Goal: Transaction & Acquisition: Purchase product/service

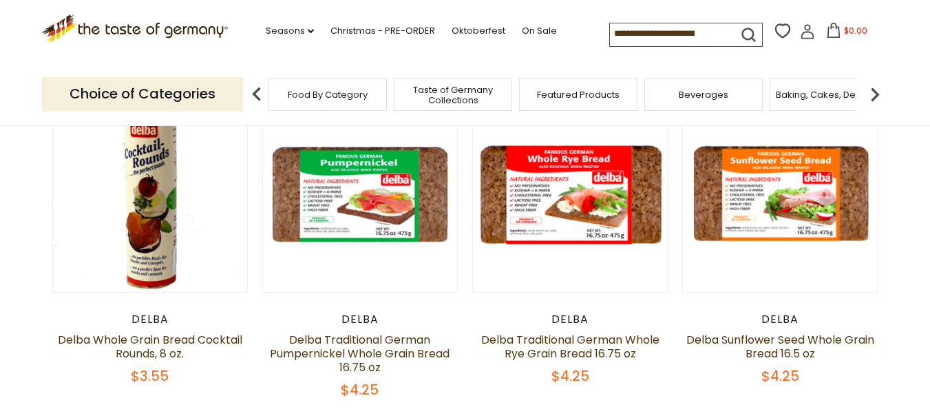
scroll to position [117, 0]
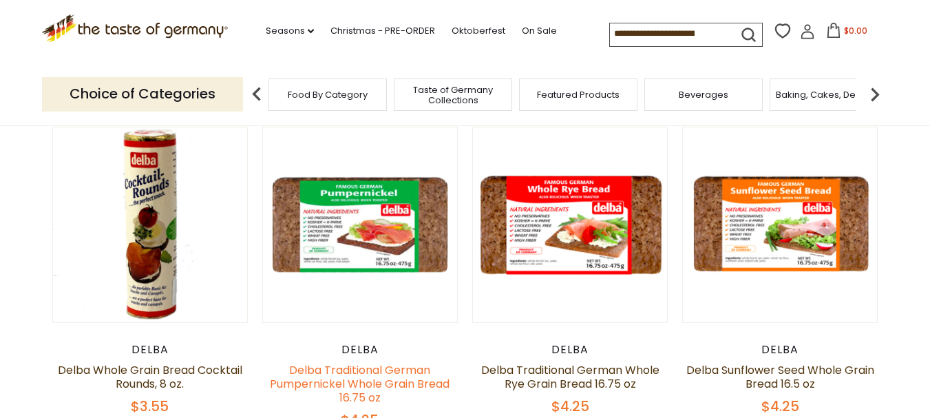
click at [359, 370] on link "Delba Traditional German Pumpernickel Whole Grain Bread 16.75 oz" at bounding box center [360, 383] width 180 height 43
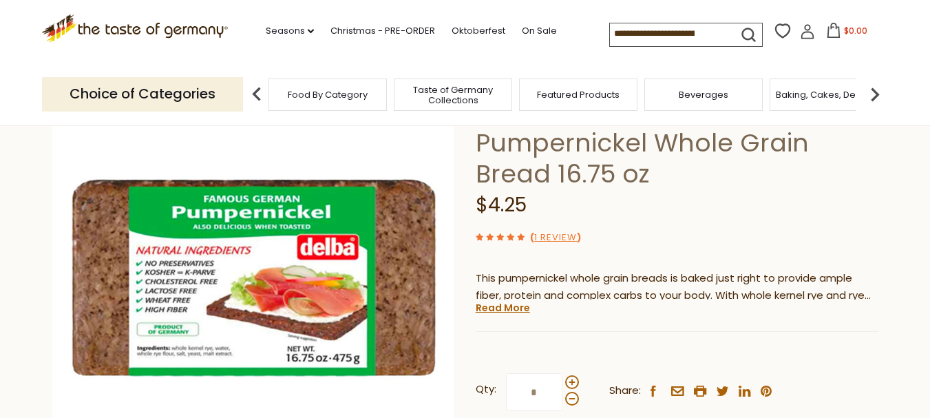
scroll to position [173, 0]
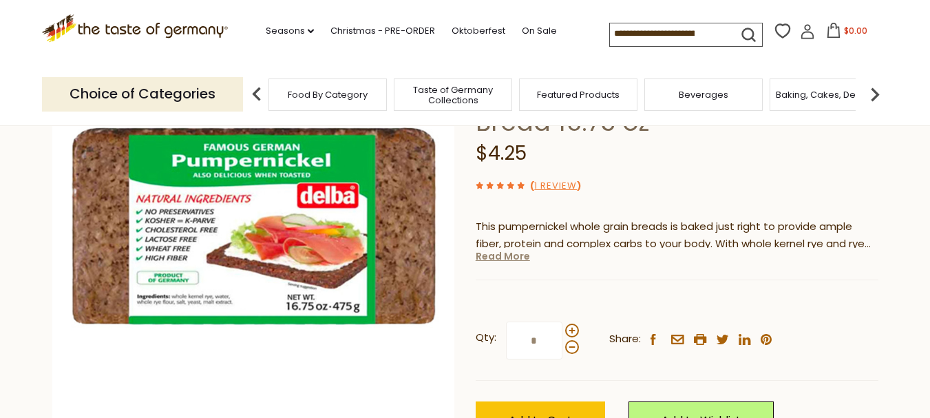
click at [507, 259] on link "Read More" at bounding box center [503, 256] width 54 height 14
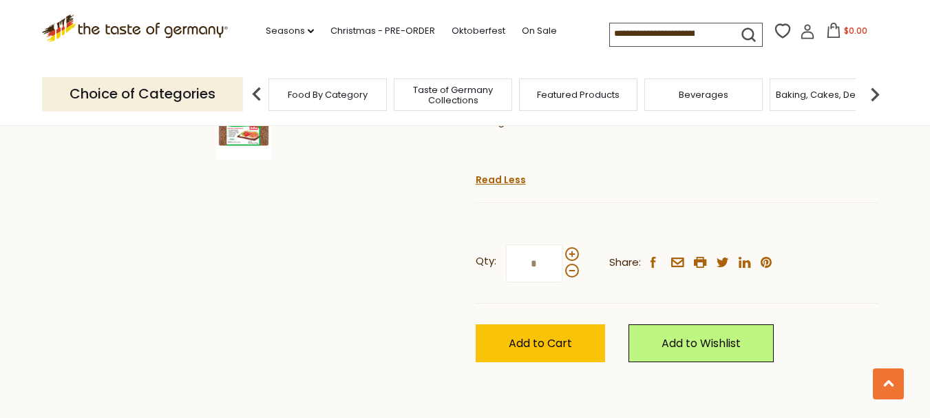
scroll to position [536, 0]
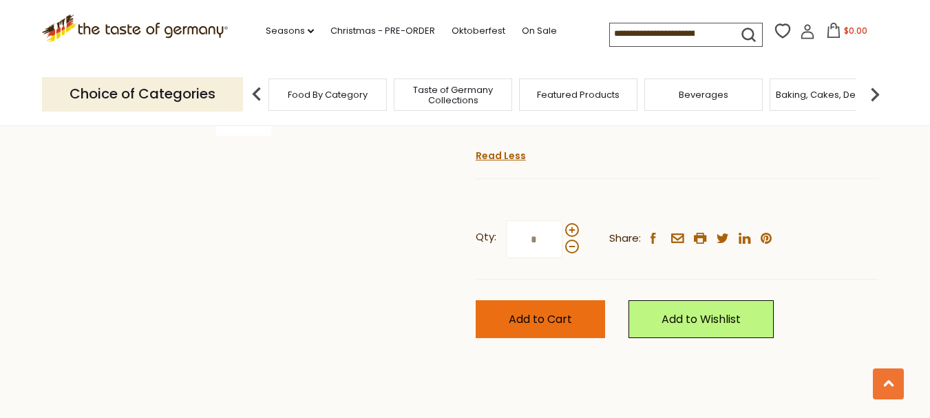
click at [552, 310] on button "Add to Cart" at bounding box center [540, 319] width 129 height 38
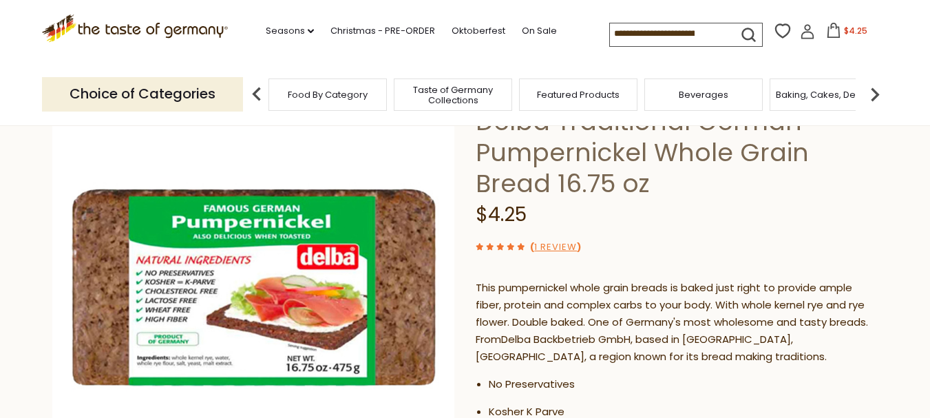
scroll to position [107, 0]
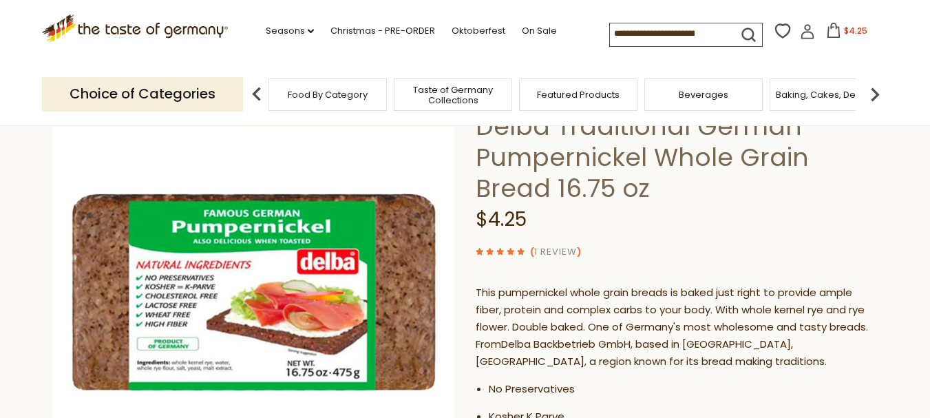
click at [553, 251] on link "1 Review" at bounding box center [555, 252] width 43 height 14
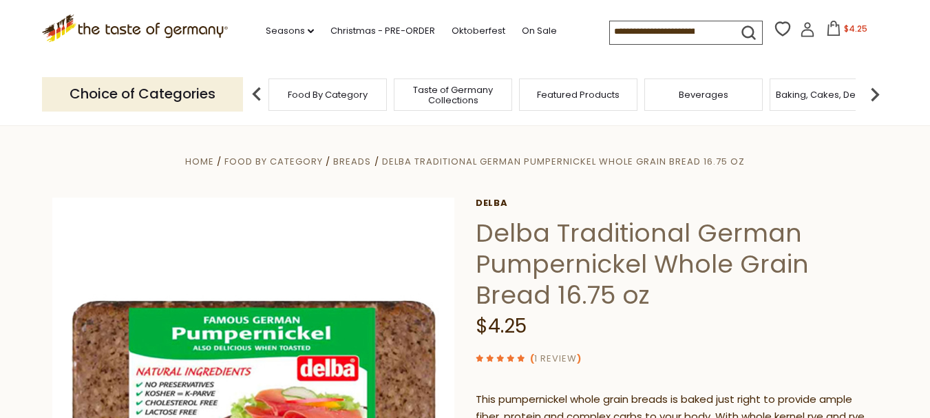
click at [553, 356] on link "1 Review" at bounding box center [555, 359] width 43 height 14
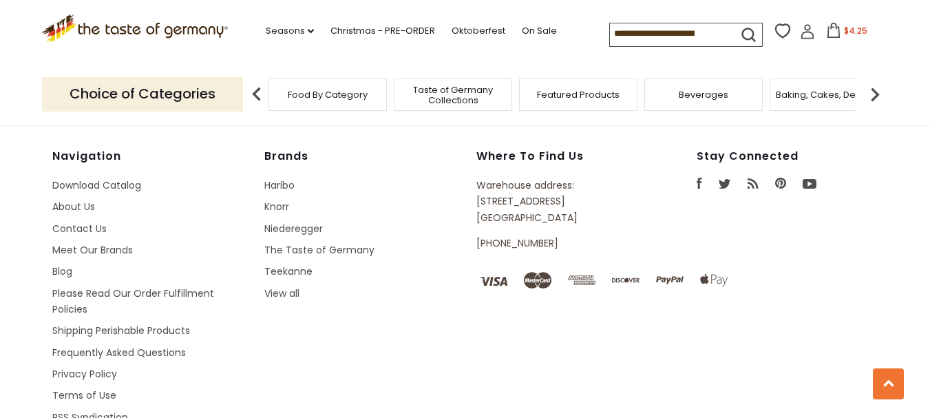
scroll to position [2197, 0]
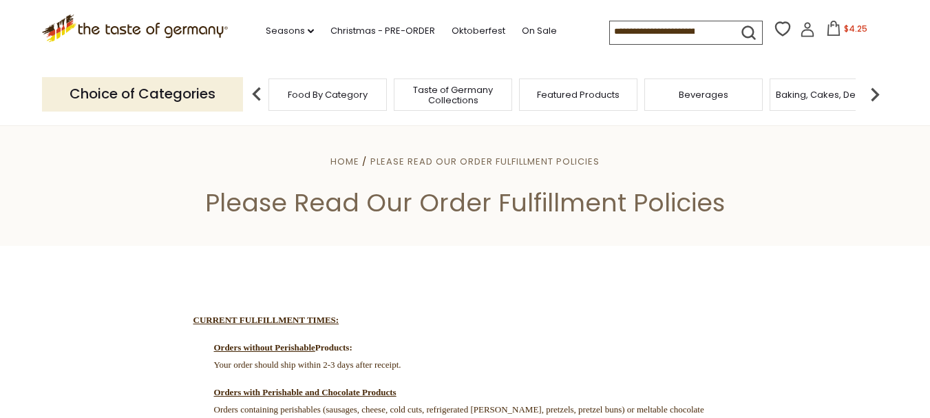
click at [847, 28] on span "$4.25" at bounding box center [855, 29] width 23 height 12
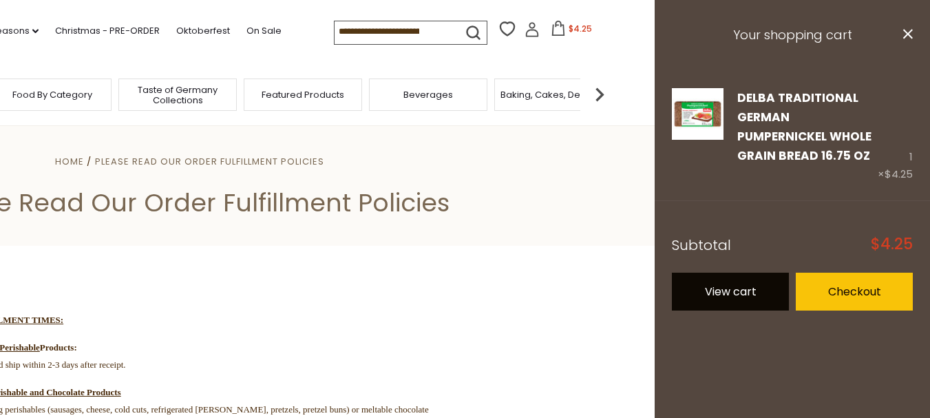
click at [745, 291] on link "View cart" at bounding box center [730, 292] width 117 height 38
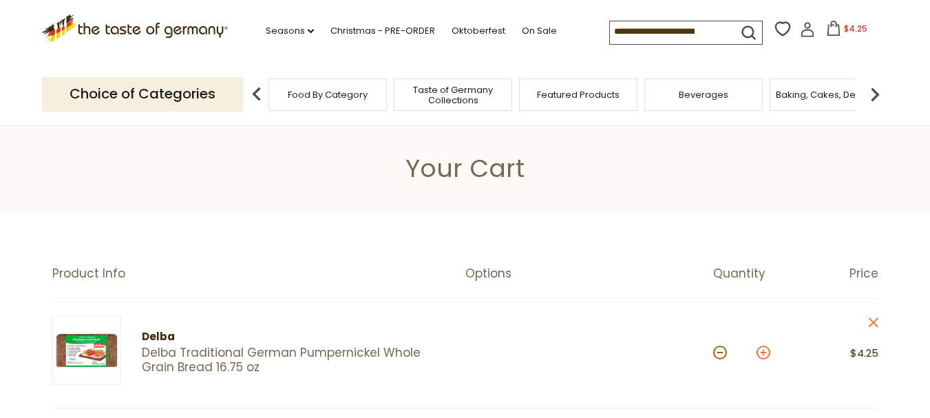
click at [765, 351] on button at bounding box center [763, 352] width 14 height 14
type input "*"
click at [763, 353] on button at bounding box center [763, 352] width 14 height 14
type input "*"
click at [763, 353] on button at bounding box center [763, 352] width 14 height 14
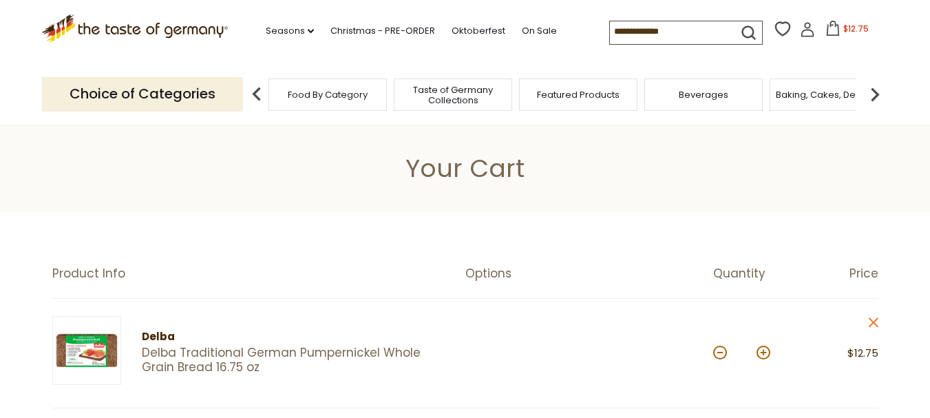
type input "*"
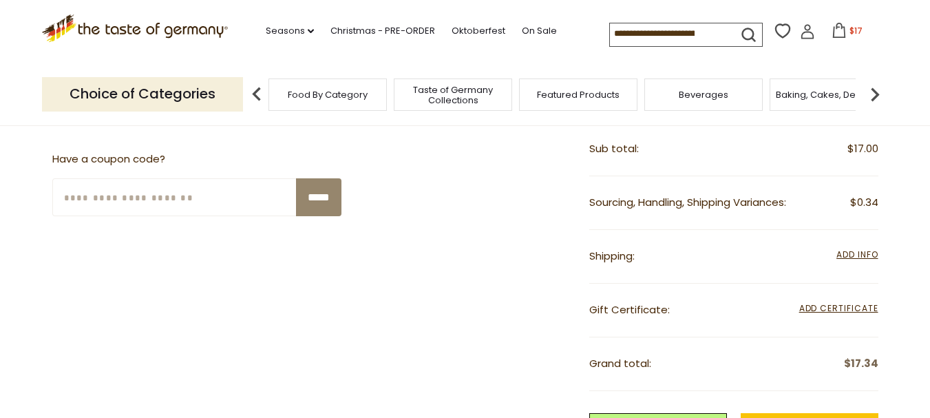
scroll to position [289, 0]
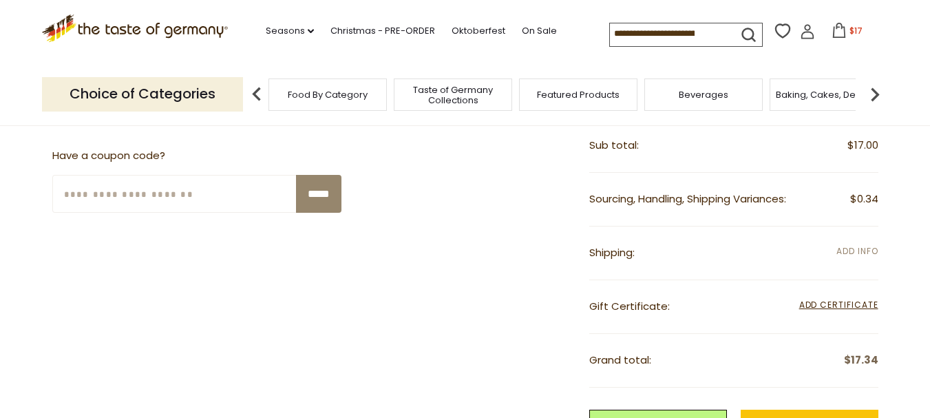
click at [852, 253] on span "Add Info" at bounding box center [856, 251] width 41 height 12
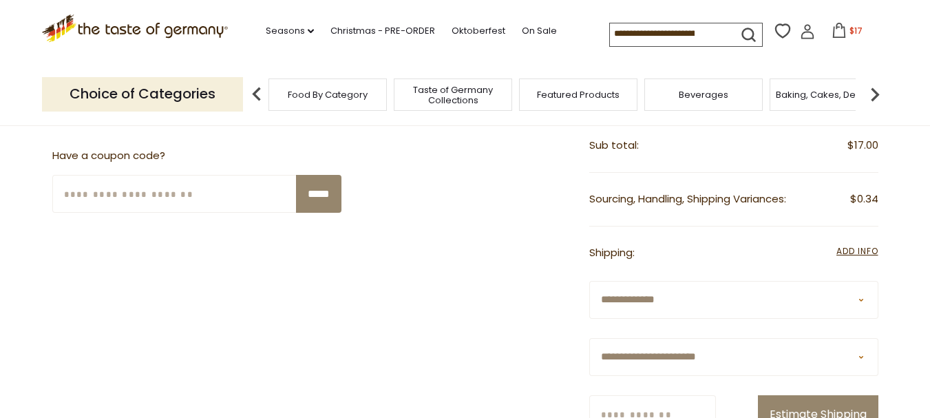
click at [860, 357] on select "**********" at bounding box center [733, 357] width 289 height 38
select select "**"
click at [589, 338] on select "**********" at bounding box center [733, 357] width 289 height 38
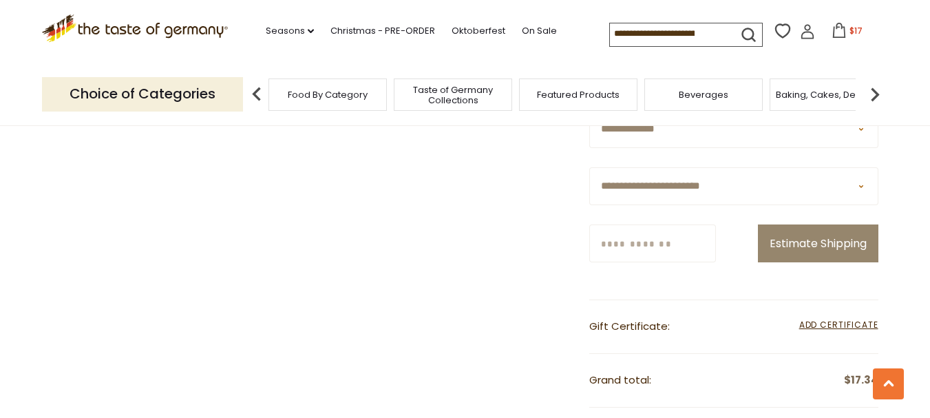
scroll to position [471, 0]
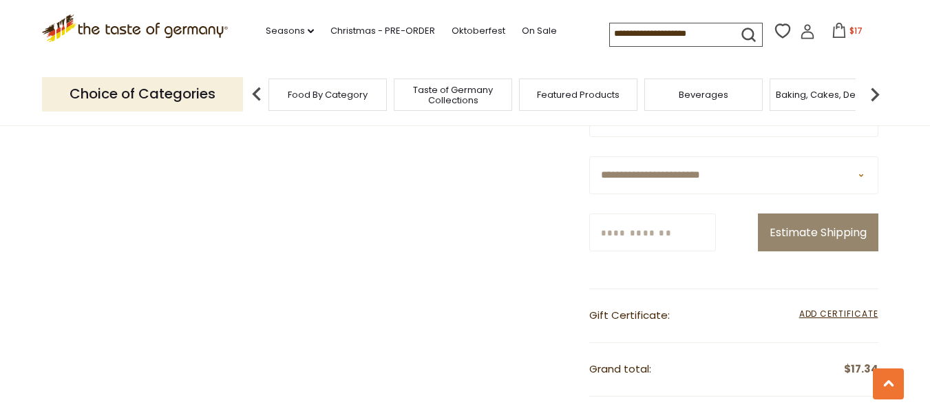
click at [635, 235] on input "Zip/Postcode" at bounding box center [652, 232] width 127 height 38
type input "*****"
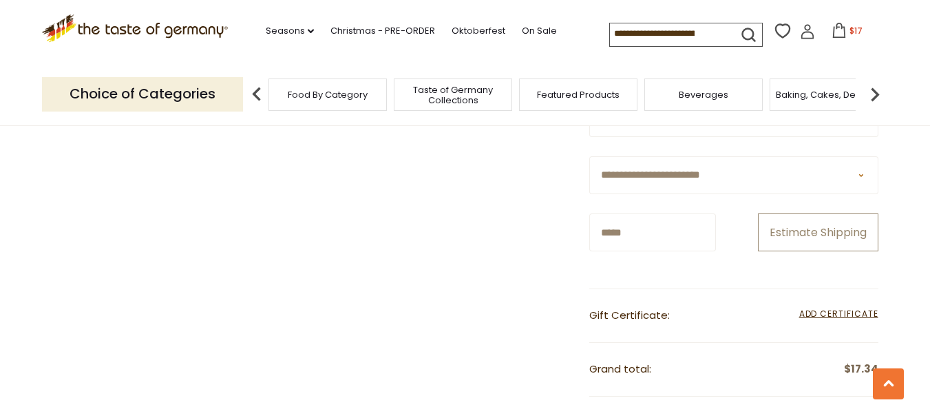
click at [827, 224] on button "Estimate Shipping" at bounding box center [818, 232] width 120 height 38
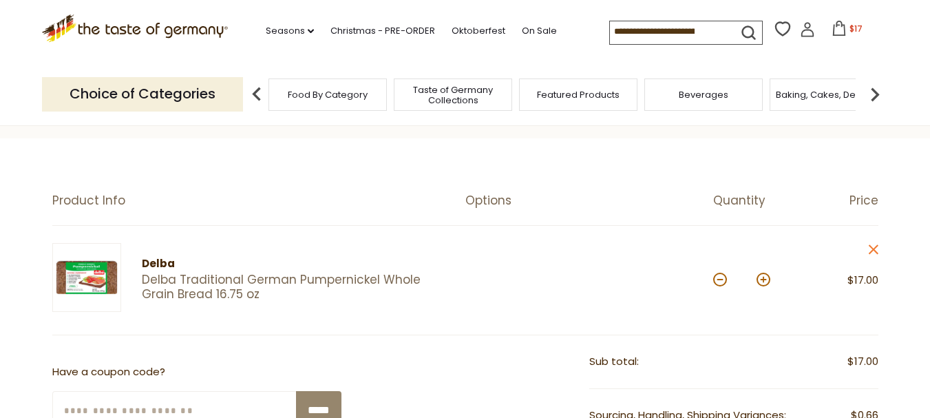
scroll to position [67, 0]
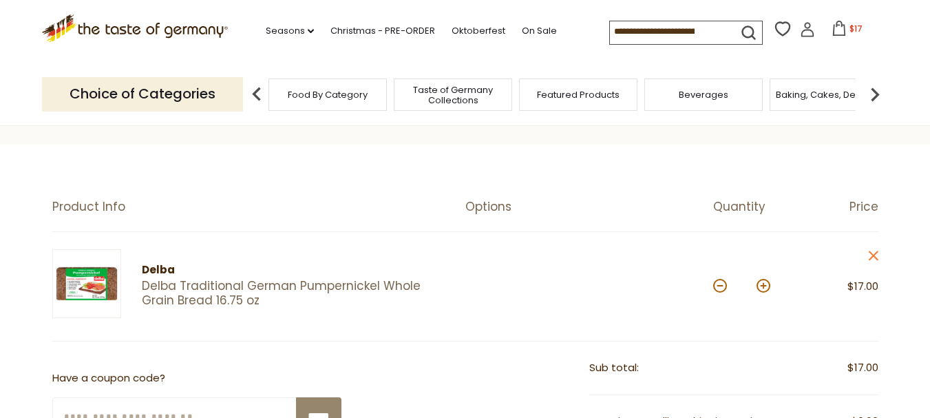
click at [182, 285] on link "Delba Traditional German Pumpernickel Whole Grain Bread 16.75 oz" at bounding box center [291, 294] width 299 height 30
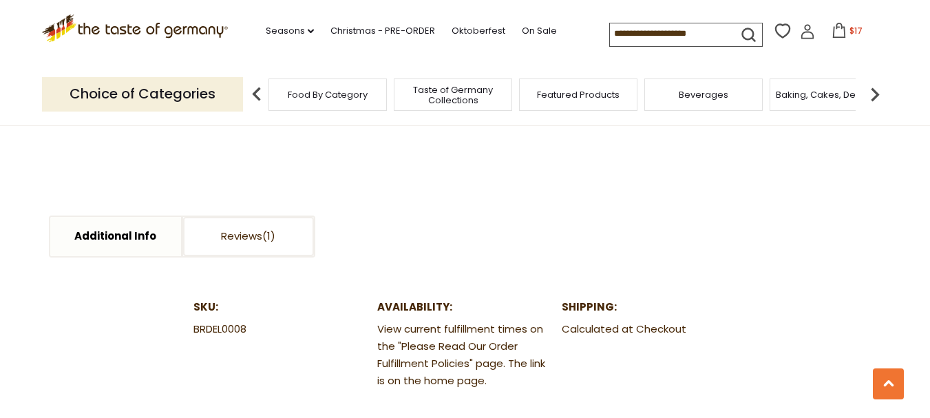
scroll to position [640, 0]
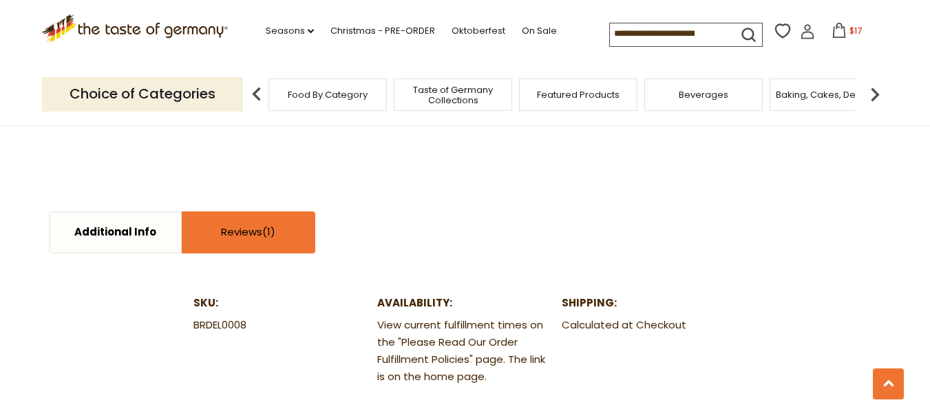
click at [250, 230] on link "Reviews" at bounding box center [248, 232] width 131 height 39
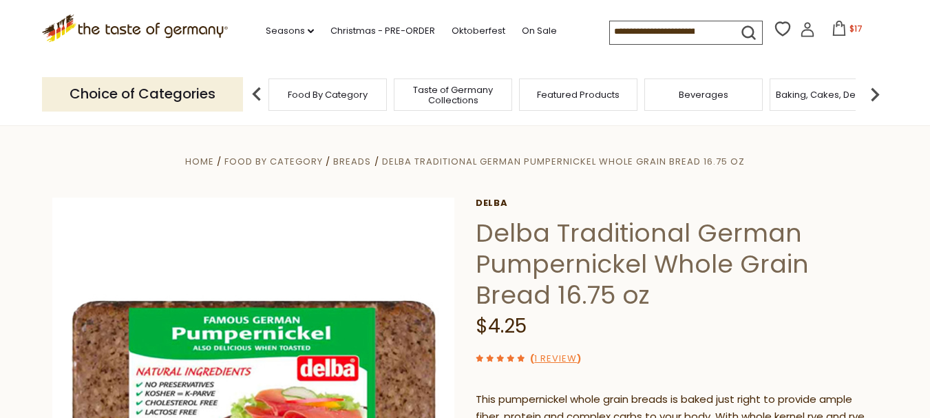
click at [849, 30] on span "$17" at bounding box center [855, 29] width 13 height 12
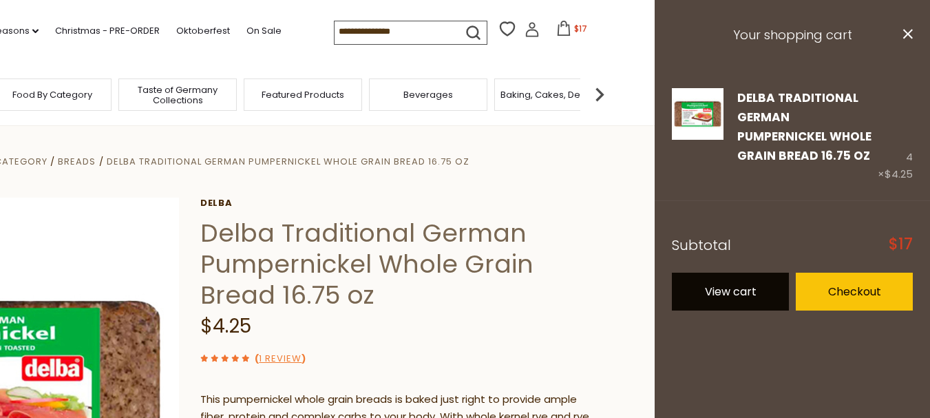
click at [737, 289] on link "View cart" at bounding box center [730, 292] width 117 height 38
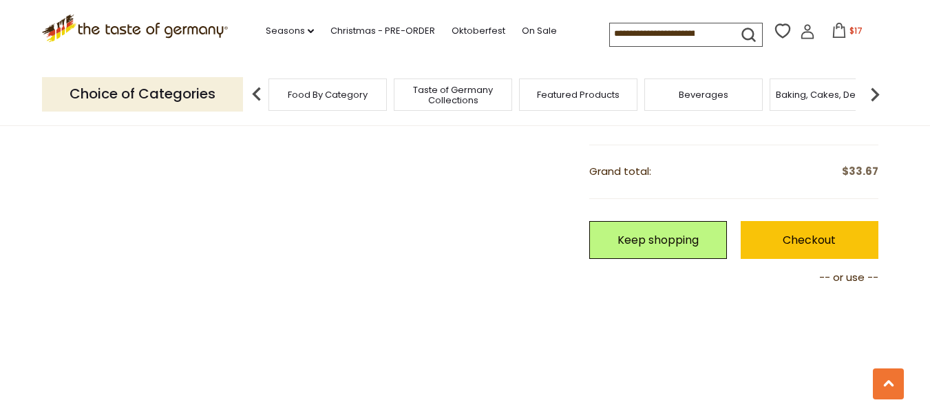
scroll to position [502, 0]
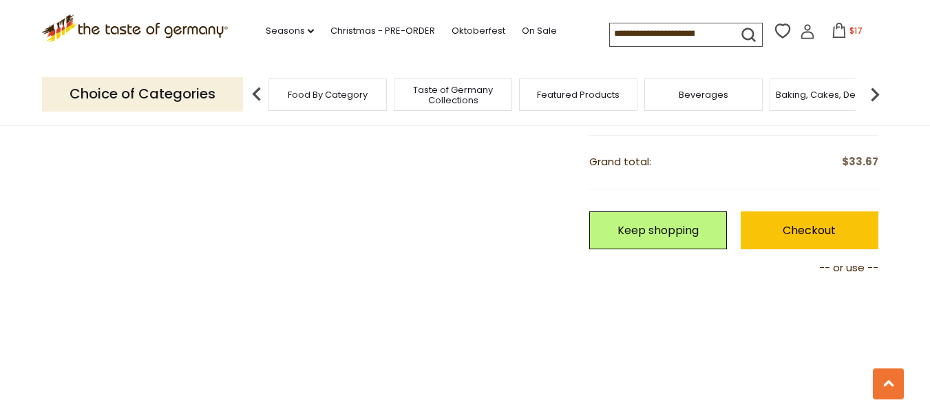
drag, startPoint x: 933, startPoint y: 77, endPoint x: 939, endPoint y: 185, distance: 108.2
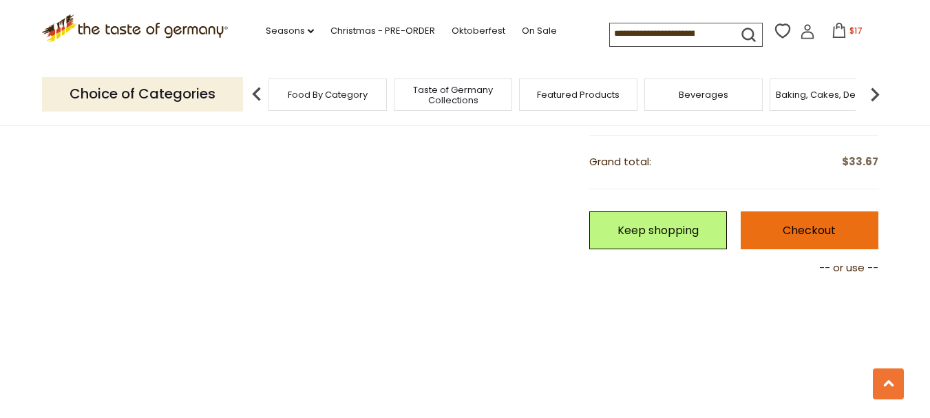
click at [810, 228] on link "Checkout" at bounding box center [810, 230] width 138 height 38
